Goal: Information Seeking & Learning: Check status

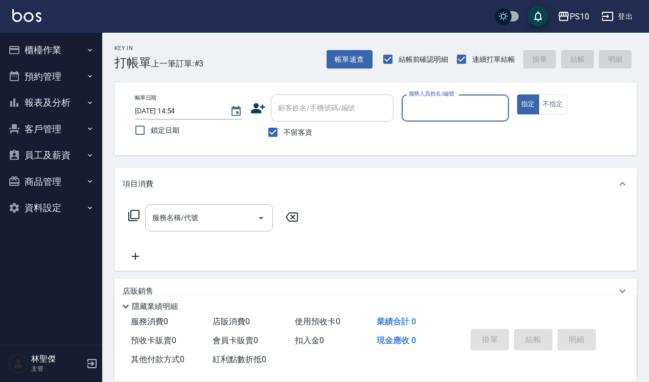
click at [72, 47] on button "櫃檯作業" at bounding box center [51, 50] width 94 height 27
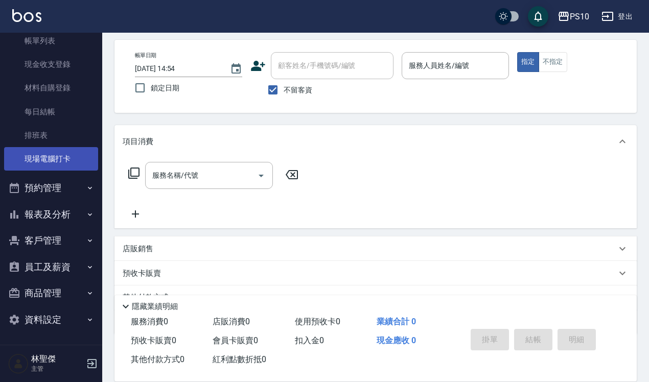
scroll to position [64, 0]
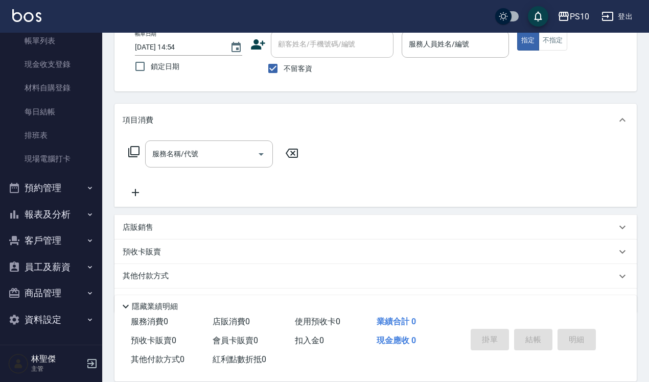
click at [65, 220] on button "報表及分析" at bounding box center [51, 214] width 94 height 27
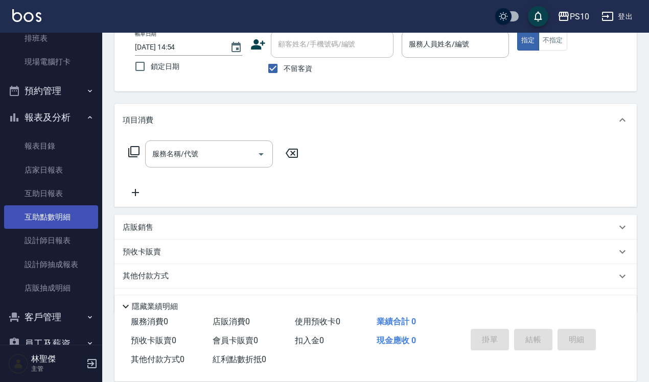
scroll to position [190, 0]
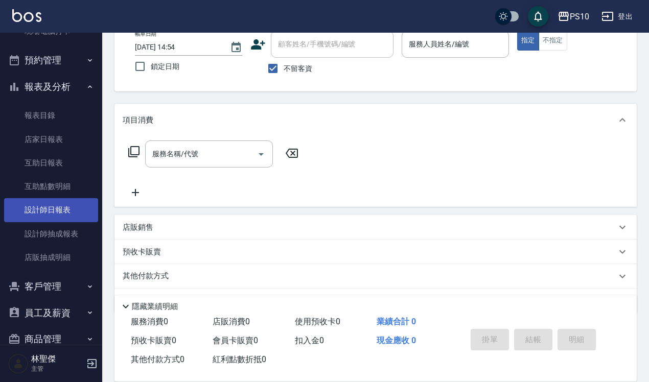
click at [67, 208] on link "設計師日報表" at bounding box center [51, 210] width 94 height 24
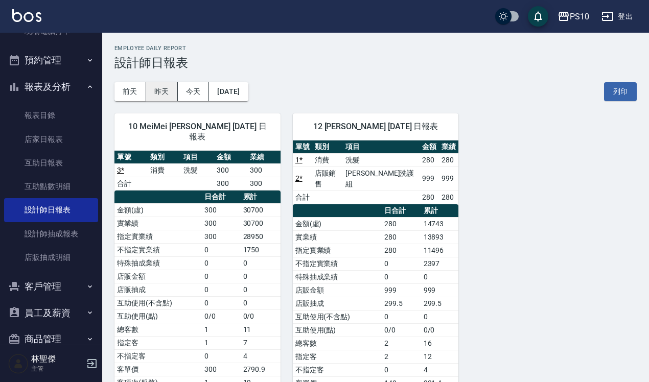
click at [164, 95] on button "昨天" at bounding box center [162, 91] width 32 height 19
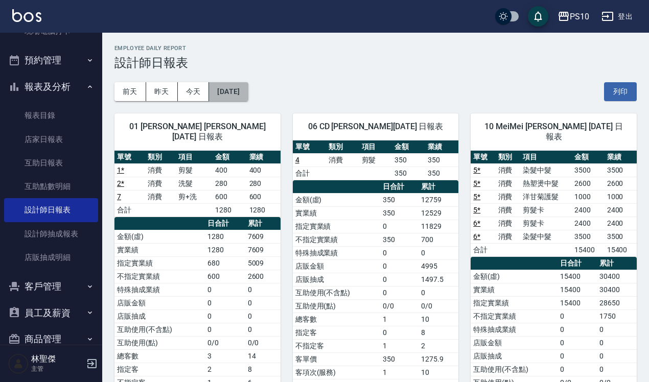
click at [243, 89] on button "[DATE]" at bounding box center [228, 91] width 39 height 19
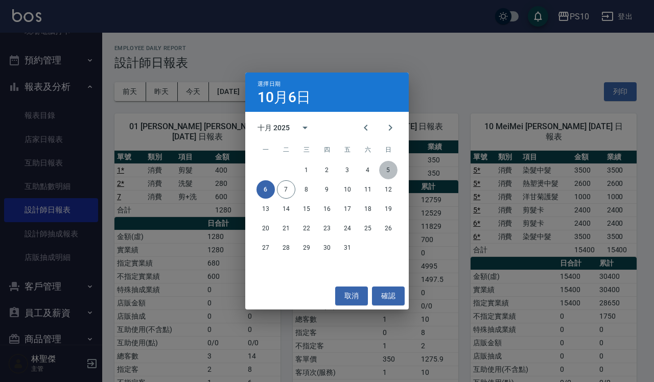
click at [384, 169] on button "5" at bounding box center [388, 170] width 18 height 18
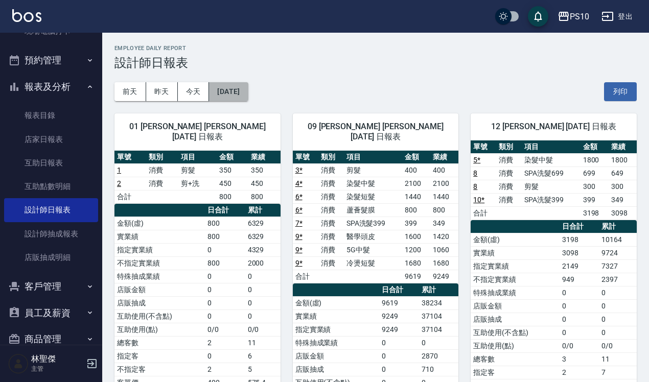
click at [248, 98] on button "[DATE]" at bounding box center [228, 91] width 39 height 19
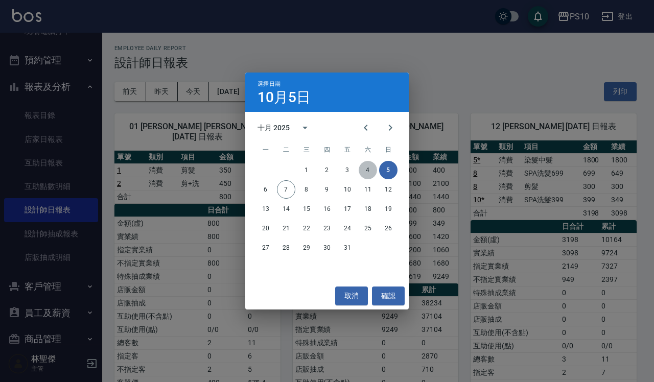
click at [374, 175] on button "4" at bounding box center [368, 170] width 18 height 18
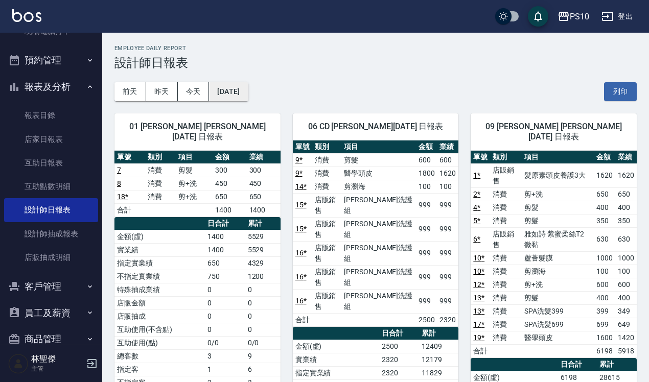
click at [242, 91] on button "[DATE]" at bounding box center [228, 91] width 39 height 19
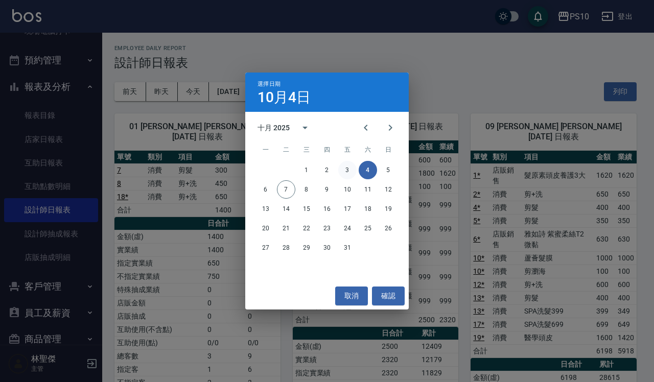
click at [354, 170] on button "3" at bounding box center [347, 170] width 18 height 18
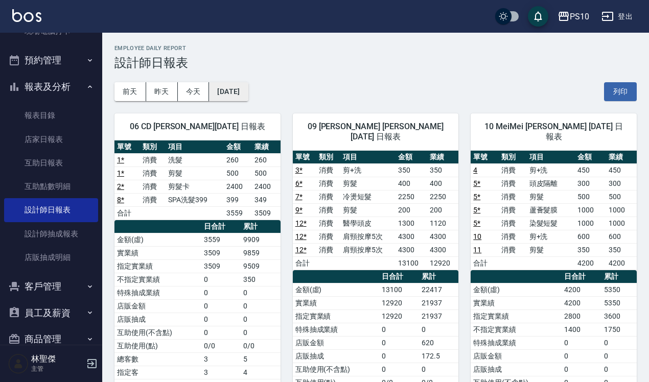
click at [248, 96] on button "[DATE]" at bounding box center [228, 91] width 39 height 19
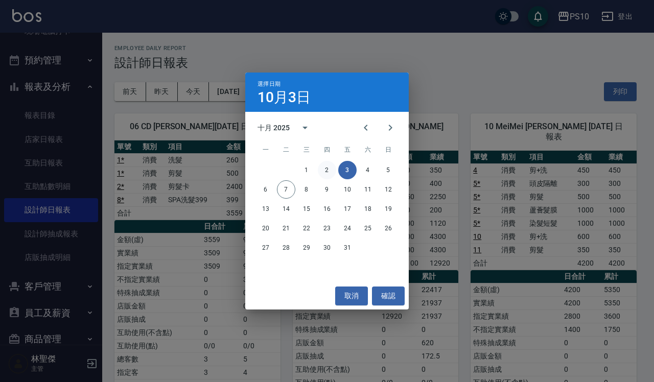
click at [329, 165] on button "2" at bounding box center [327, 170] width 18 height 18
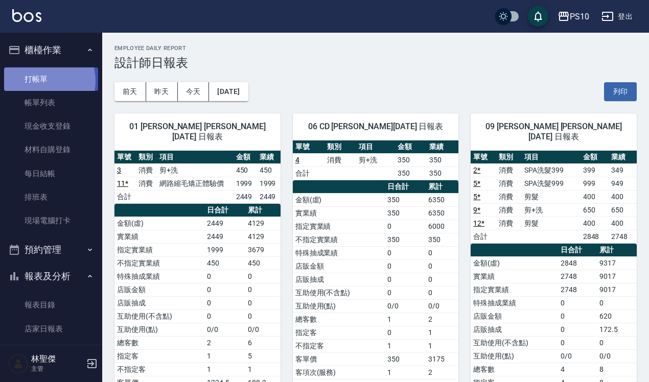
click at [39, 81] on link "打帳單" at bounding box center [51, 79] width 94 height 24
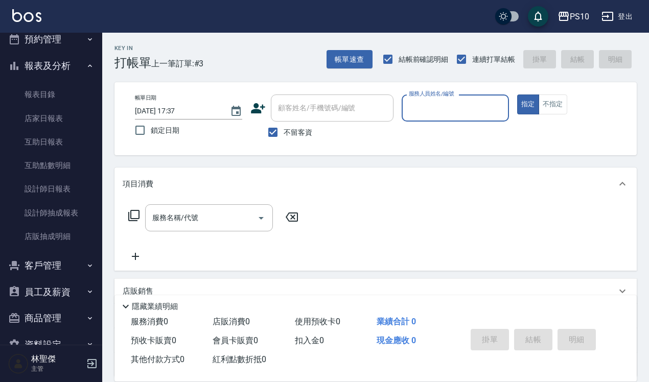
scroll to position [236, 0]
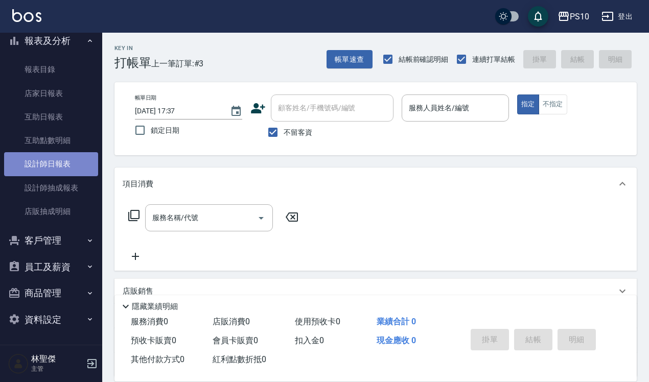
click at [58, 165] on link "設計師日報表" at bounding box center [51, 164] width 94 height 24
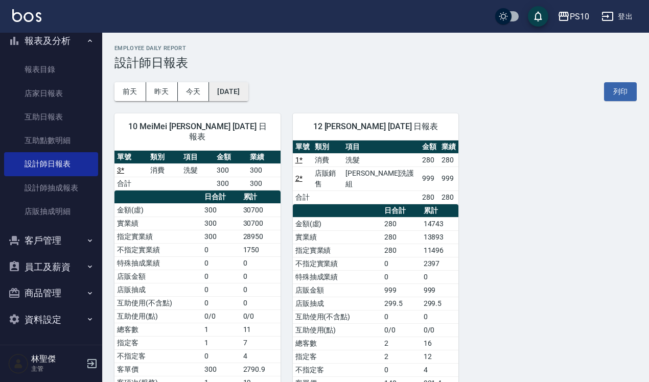
click at [221, 95] on button "[DATE]" at bounding box center [228, 91] width 39 height 19
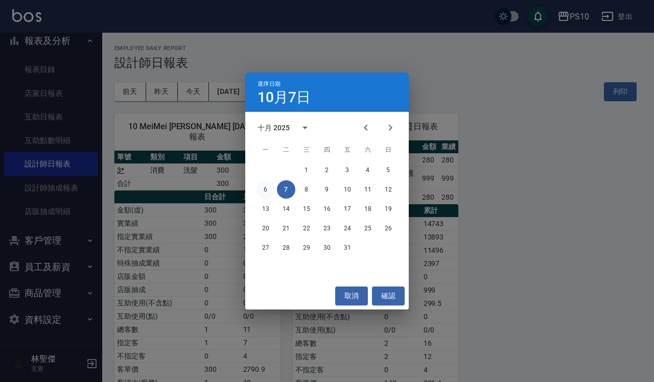
click at [263, 190] on button "6" at bounding box center [266, 189] width 18 height 18
